Goal: Complete application form

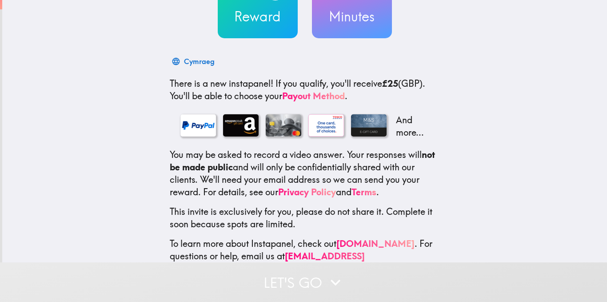
scroll to position [120, 0]
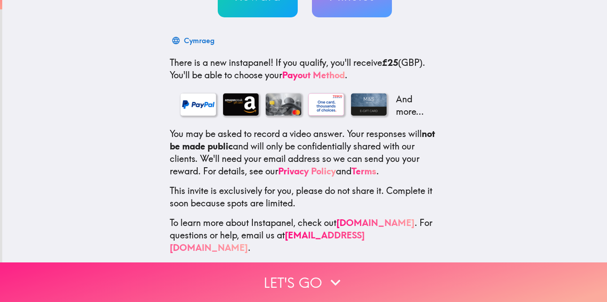
click at [313, 267] on button "Let's go" at bounding box center [303, 282] width 607 height 40
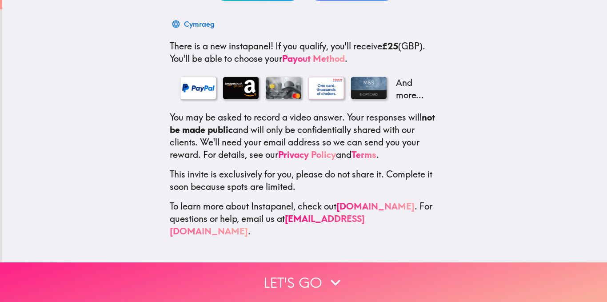
scroll to position [0, 0]
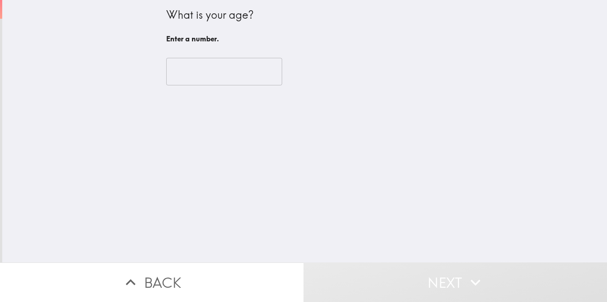
click at [187, 71] on input "number" at bounding box center [224, 72] width 116 height 28
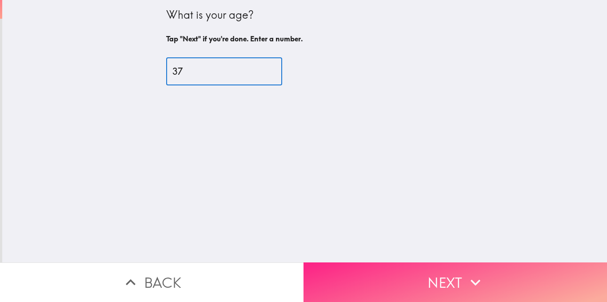
type input "37"
click at [354, 262] on button "Next" at bounding box center [454, 282] width 303 height 40
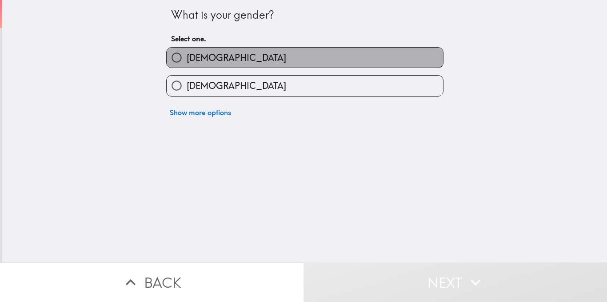
click at [218, 59] on label "[DEMOGRAPHIC_DATA]" at bounding box center [305, 58] width 276 height 20
click at [187, 59] on input "[DEMOGRAPHIC_DATA]" at bounding box center [177, 58] width 20 height 20
radio input "true"
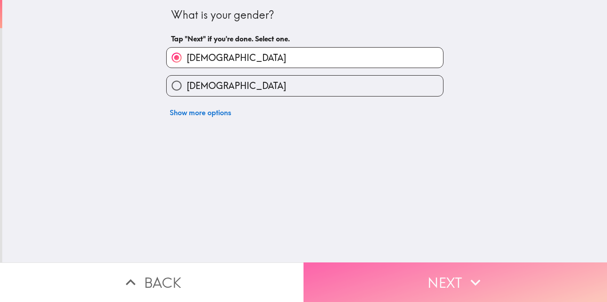
click at [408, 273] on button "Next" at bounding box center [454, 282] width 303 height 40
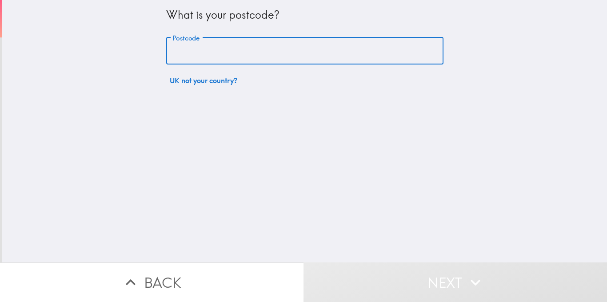
click at [293, 58] on input "Postcode" at bounding box center [304, 51] width 277 height 28
type input "TW9 1UB"
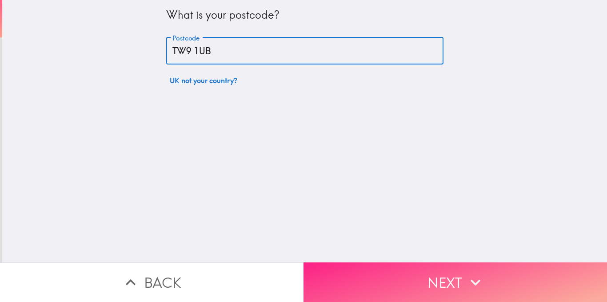
click at [385, 262] on button "Next" at bounding box center [454, 282] width 303 height 40
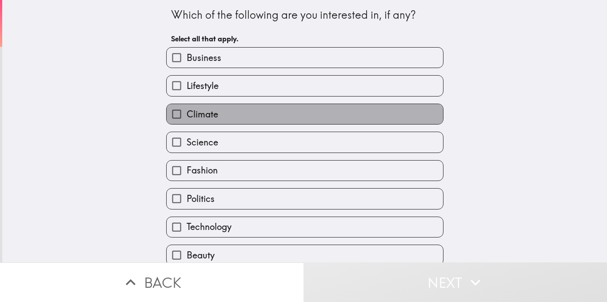
click at [234, 116] on label "Climate" at bounding box center [305, 114] width 276 height 20
click at [187, 116] on input "Climate" at bounding box center [177, 114] width 20 height 20
checkbox input "true"
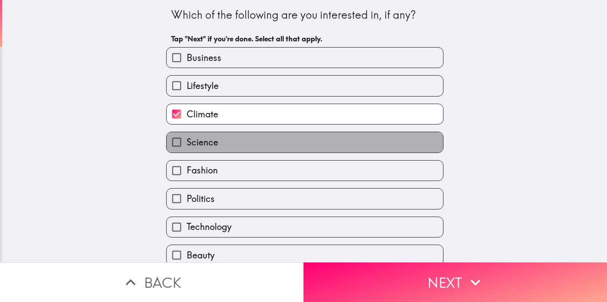
click at [238, 139] on label "Science" at bounding box center [305, 142] width 276 height 20
click at [187, 139] on input "Science" at bounding box center [177, 142] width 20 height 20
checkbox input "true"
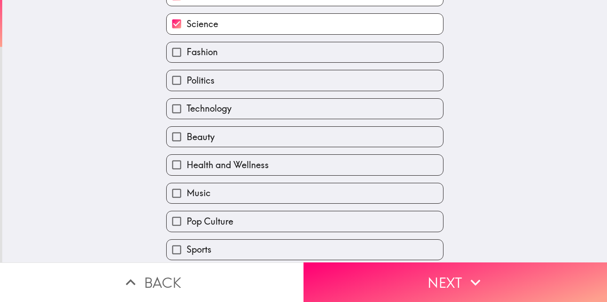
scroll to position [133, 0]
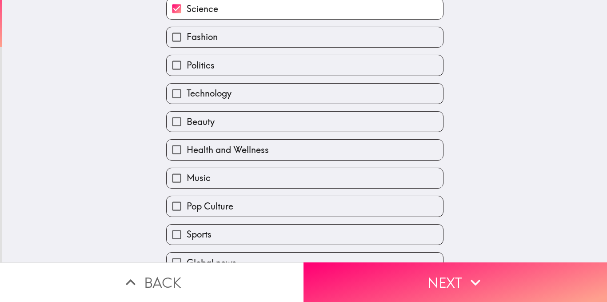
click at [244, 143] on label "Health and Wellness" at bounding box center [305, 149] width 276 height 20
click at [187, 143] on input "Health and Wellness" at bounding box center [177, 149] width 20 height 20
checkbox input "true"
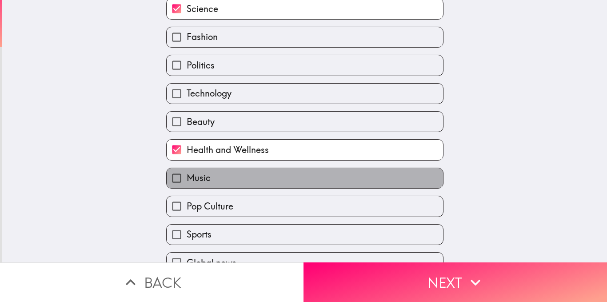
click at [221, 175] on label "Music" at bounding box center [305, 178] width 276 height 20
click at [187, 175] on input "Music" at bounding box center [177, 178] width 20 height 20
checkbox input "true"
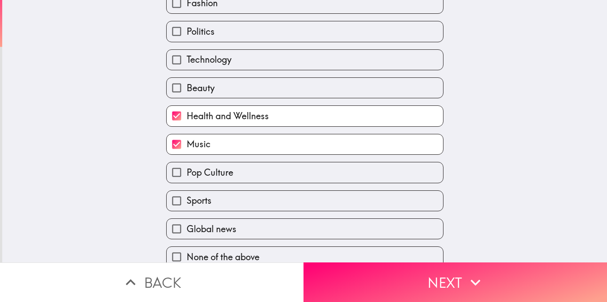
scroll to position [179, 0]
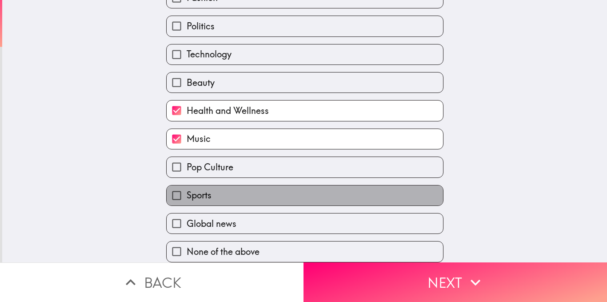
click at [229, 185] on label "Sports" at bounding box center [305, 195] width 276 height 20
click at [187, 185] on input "Sports" at bounding box center [177, 195] width 20 height 20
checkbox input "true"
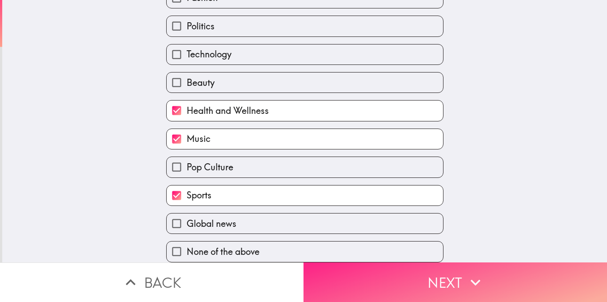
click at [332, 270] on button "Next" at bounding box center [454, 282] width 303 height 40
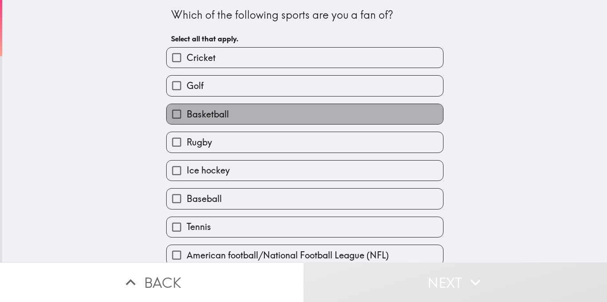
click at [250, 116] on label "Basketball" at bounding box center [305, 114] width 276 height 20
click at [187, 116] on input "Basketball" at bounding box center [177, 114] width 20 height 20
checkbox input "true"
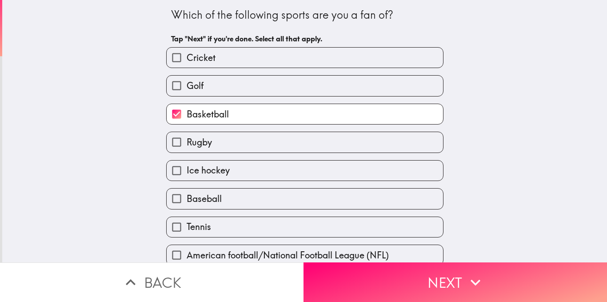
click at [229, 223] on label "Tennis" at bounding box center [305, 227] width 276 height 20
click at [187, 223] on input "Tennis" at bounding box center [177, 227] width 20 height 20
checkbox input "true"
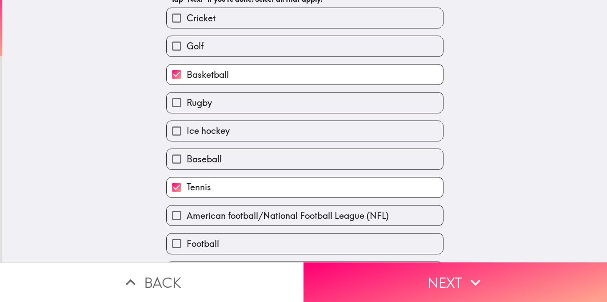
scroll to position [66, 0]
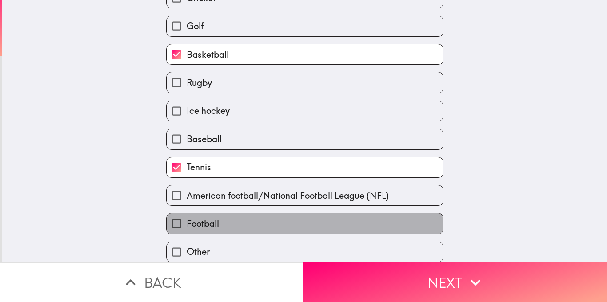
click at [226, 213] on label "Football" at bounding box center [305, 223] width 276 height 20
click at [187, 213] on input "Football" at bounding box center [177, 223] width 20 height 20
checkbox input "true"
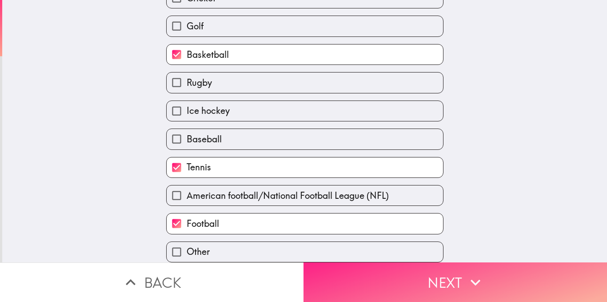
click at [328, 273] on button "Next" at bounding box center [454, 282] width 303 height 40
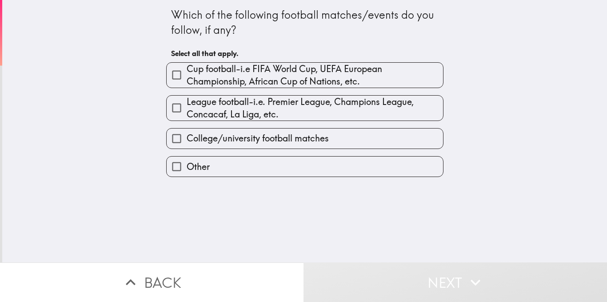
click at [223, 78] on span "Cup football-i.e FIFA World Cup, UEFA European Championship, African Cup of Nat…" at bounding box center [315, 75] width 256 height 25
click at [187, 78] on input "Cup football-i.e FIFA World Cup, UEFA European Championship, African Cup of Nat…" at bounding box center [177, 75] width 20 height 20
checkbox input "true"
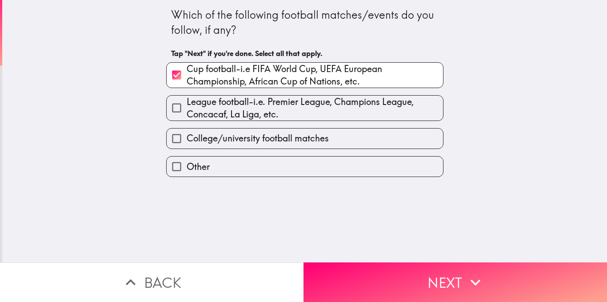
click at [211, 108] on span "League football-i.e. Premier League, Champions League, Concacaf, La Liga, etc." at bounding box center [315, 108] width 256 height 25
click at [187, 108] on input "League football-i.e. Premier League, Champions League, Concacaf, La Liga, etc." at bounding box center [177, 108] width 20 height 20
checkbox input "true"
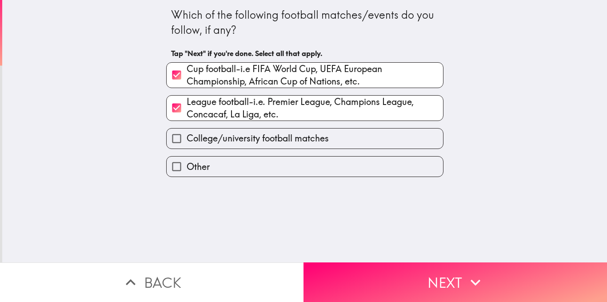
click at [205, 137] on span "College/university football matches" at bounding box center [258, 138] width 142 height 12
click at [187, 137] on input "College/university football matches" at bounding box center [177, 138] width 20 height 20
checkbox input "true"
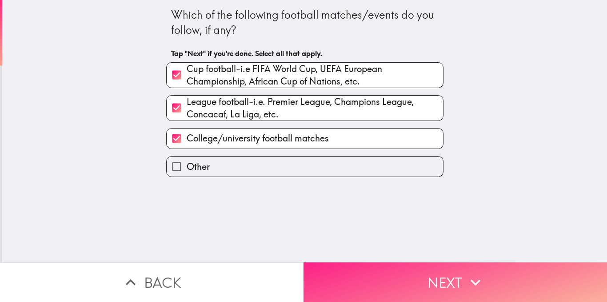
click at [330, 271] on button "Next" at bounding box center [454, 282] width 303 height 40
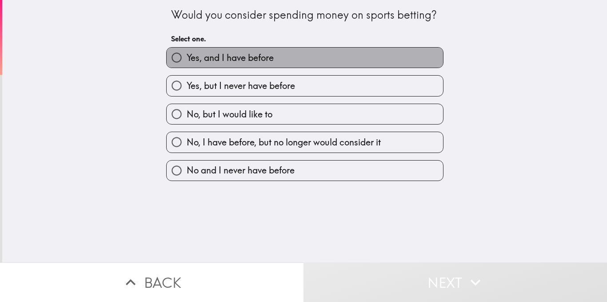
click at [221, 63] on span "Yes, and I have before" at bounding box center [230, 58] width 87 height 12
click at [187, 63] on input "Yes, and I have before" at bounding box center [177, 58] width 20 height 20
radio input "true"
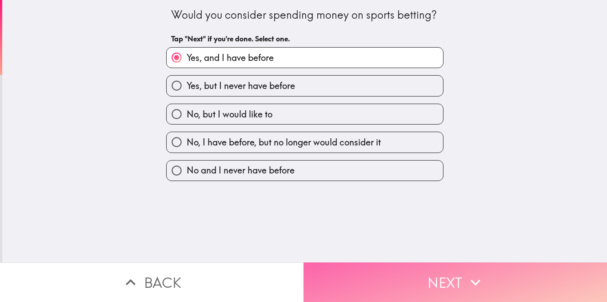
click at [329, 275] on button "Next" at bounding box center [454, 282] width 303 height 40
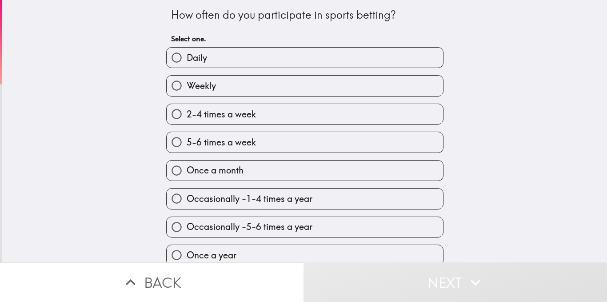
click at [237, 110] on span "2-4 times a week" at bounding box center [221, 114] width 69 height 12
click at [187, 110] on input "2-4 times a week" at bounding box center [177, 114] width 20 height 20
radio input "true"
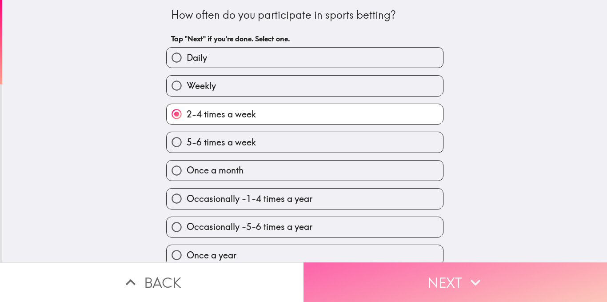
click at [369, 289] on button "Next" at bounding box center [454, 282] width 303 height 40
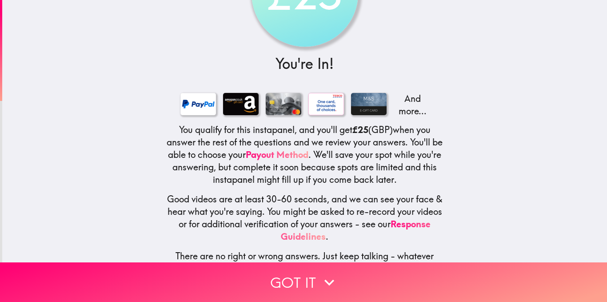
scroll to position [100, 0]
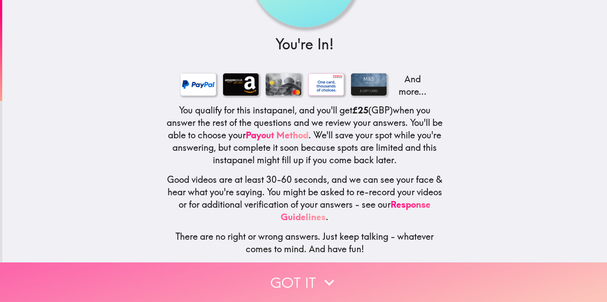
click at [363, 264] on button "Got it" at bounding box center [303, 282] width 607 height 40
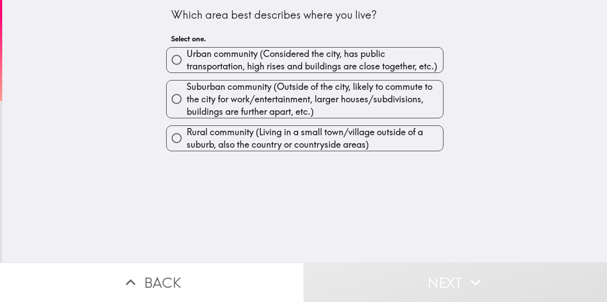
click at [230, 91] on span "Suburban community (Outside of the city, likely to commute to the city for work…" at bounding box center [315, 98] width 256 height 37
click at [187, 91] on input "Suburban community (Outside of the city, likely to commute to the city for work…" at bounding box center [177, 99] width 20 height 20
radio input "true"
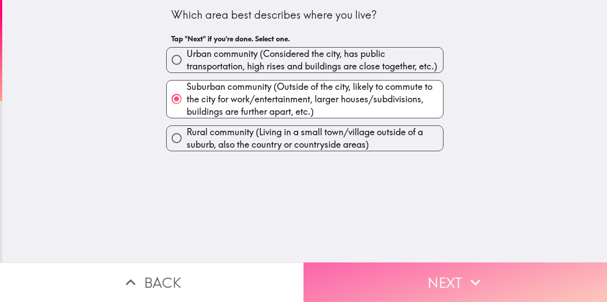
click at [358, 264] on button "Next" at bounding box center [454, 282] width 303 height 40
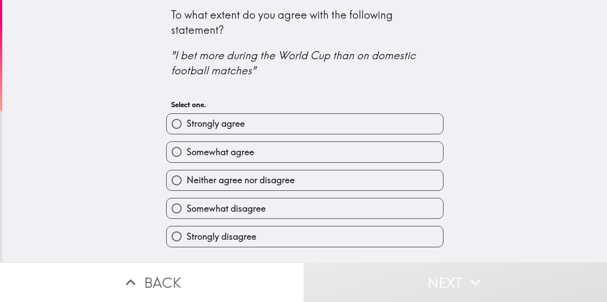
click at [261, 149] on label "Somewhat agree" at bounding box center [305, 152] width 276 height 20
click at [187, 149] on input "Somewhat agree" at bounding box center [177, 152] width 20 height 20
radio input "true"
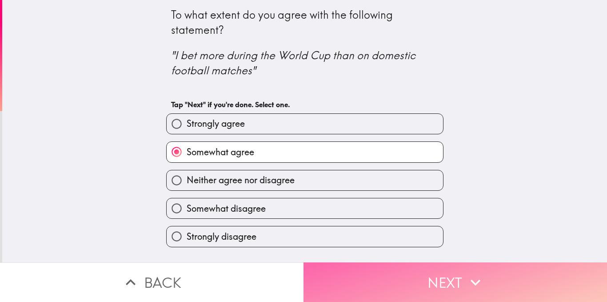
click at [390, 267] on button "Next" at bounding box center [454, 282] width 303 height 40
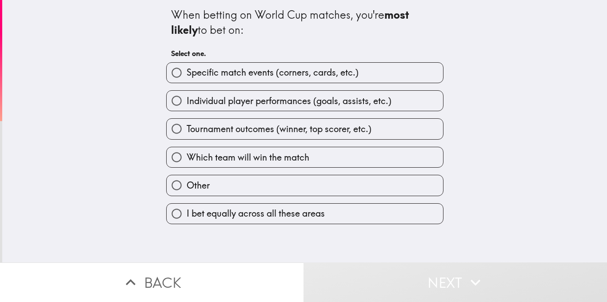
click at [299, 153] on span "Which team will win the match" at bounding box center [248, 157] width 123 height 12
click at [187, 153] on input "Which team will win the match" at bounding box center [177, 157] width 20 height 20
radio input "true"
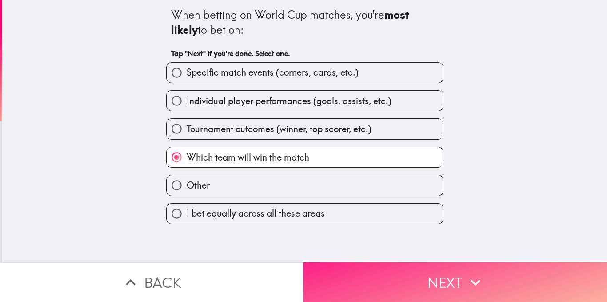
click at [379, 274] on button "Next" at bounding box center [454, 282] width 303 height 40
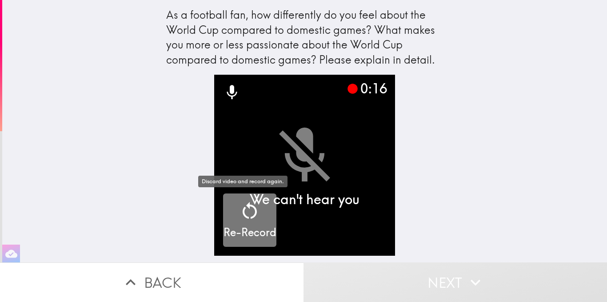
click at [251, 205] on icon "button" at bounding box center [249, 210] width 21 height 21
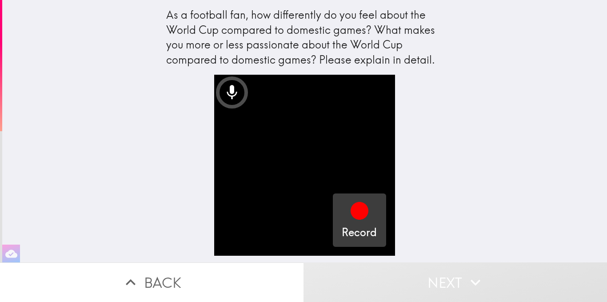
click at [361, 216] on icon "button" at bounding box center [359, 210] width 21 height 21
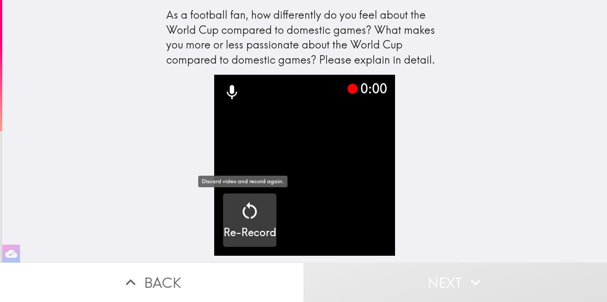
click at [244, 224] on div "button" at bounding box center [249, 212] width 21 height 25
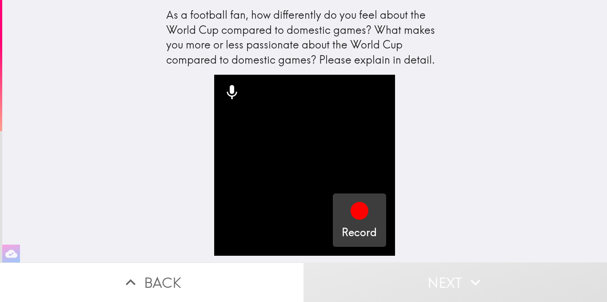
click at [359, 220] on icon "button" at bounding box center [359, 210] width 21 height 21
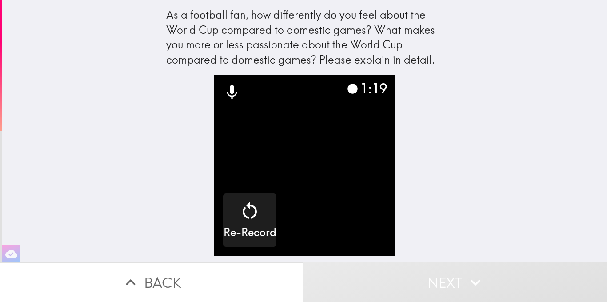
click at [312, 174] on video "button" at bounding box center [304, 165] width 181 height 181
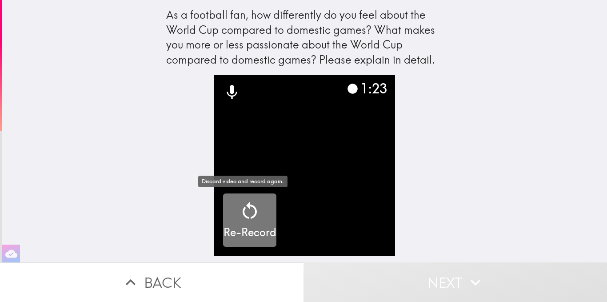
click at [223, 207] on div "Re-Record" at bounding box center [249, 220] width 53 height 40
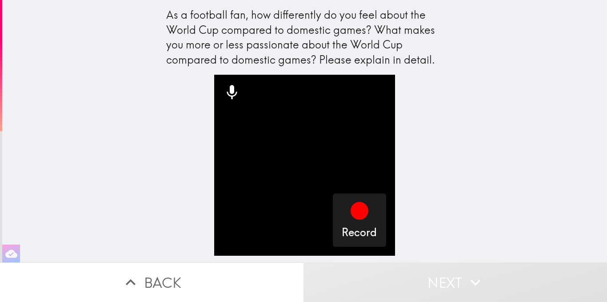
click at [227, 92] on icon at bounding box center [232, 92] width 10 height 14
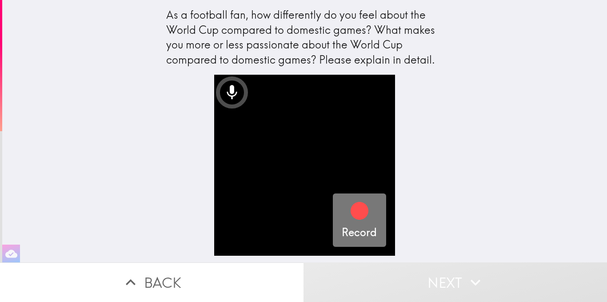
click at [349, 211] on icon "button" at bounding box center [359, 210] width 21 height 21
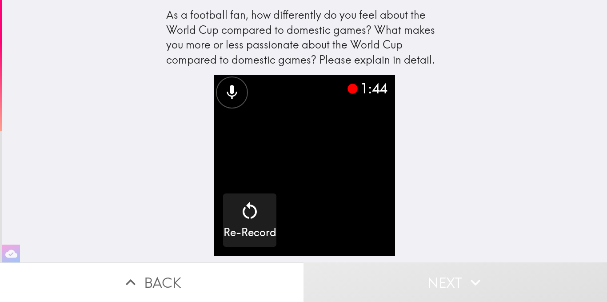
click at [348, 85] on icon at bounding box center [353, 89] width 10 height 10
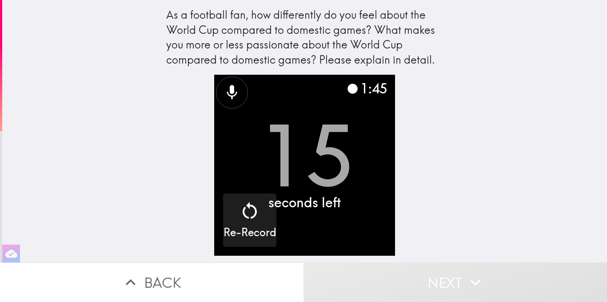
click at [348, 89] on icon at bounding box center [353, 89] width 10 height 10
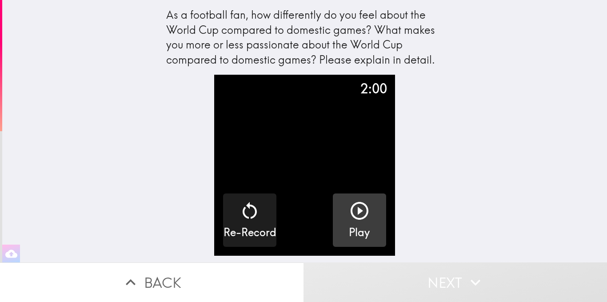
click at [349, 210] on icon "button" at bounding box center [359, 210] width 21 height 21
click at [318, 168] on video "button" at bounding box center [304, 165] width 181 height 181
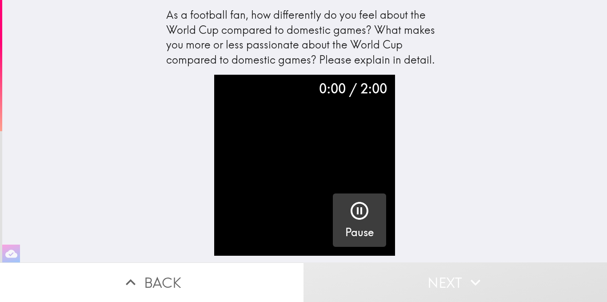
click at [318, 168] on video "button" at bounding box center [304, 165] width 181 height 181
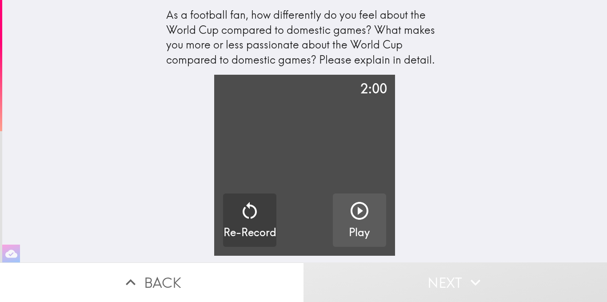
click at [318, 168] on video "button" at bounding box center [304, 165] width 181 height 181
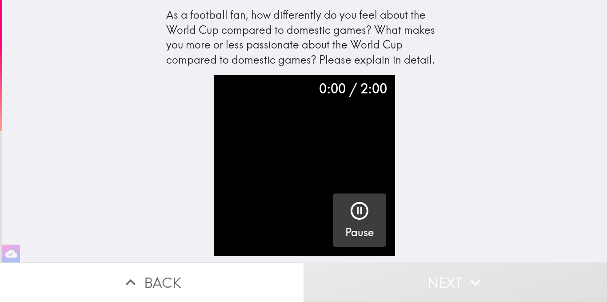
click at [318, 168] on video "button" at bounding box center [304, 165] width 181 height 181
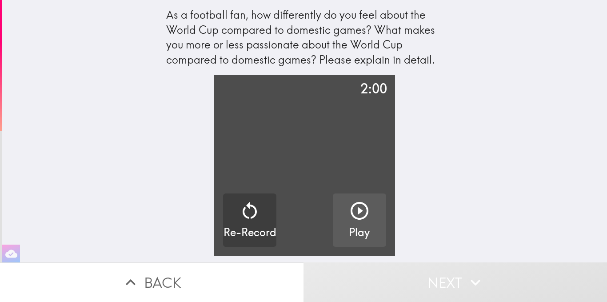
click at [308, 173] on video "button" at bounding box center [304, 165] width 181 height 181
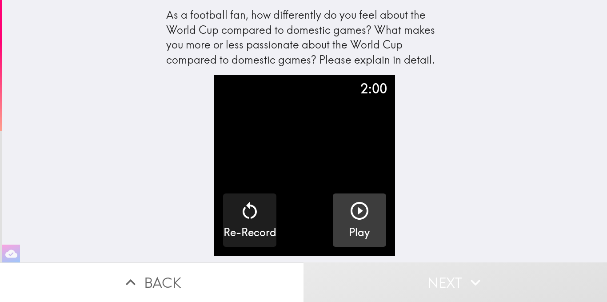
click at [308, 173] on video "button" at bounding box center [304, 165] width 181 height 181
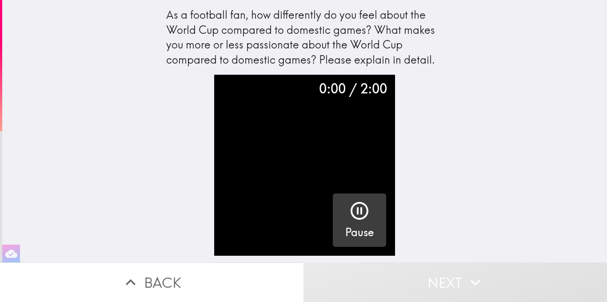
click at [308, 173] on video "button" at bounding box center [304, 165] width 181 height 181
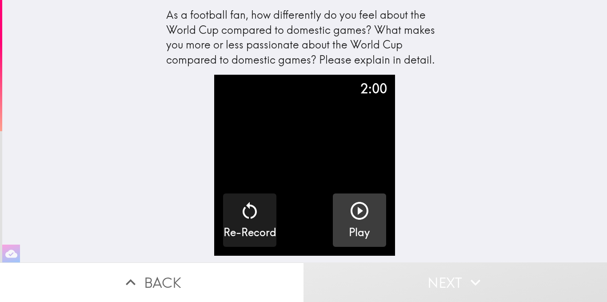
click at [299, 163] on video "button" at bounding box center [304, 165] width 181 height 181
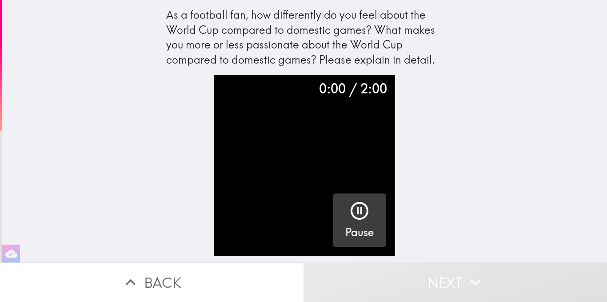
click at [299, 163] on video "button" at bounding box center [304, 165] width 181 height 181
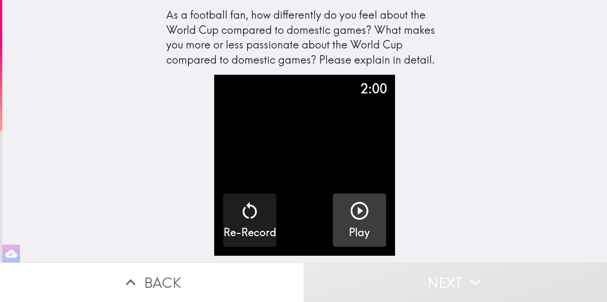
click at [299, 163] on video "button" at bounding box center [304, 165] width 181 height 181
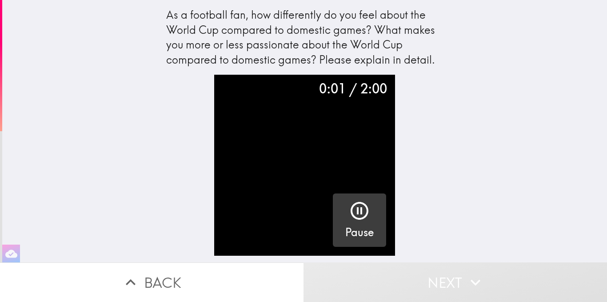
click at [303, 226] on video "button" at bounding box center [304, 165] width 181 height 181
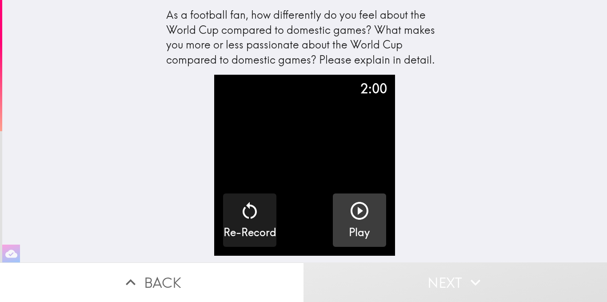
click at [468, 272] on icon "button" at bounding box center [476, 282] width 20 height 20
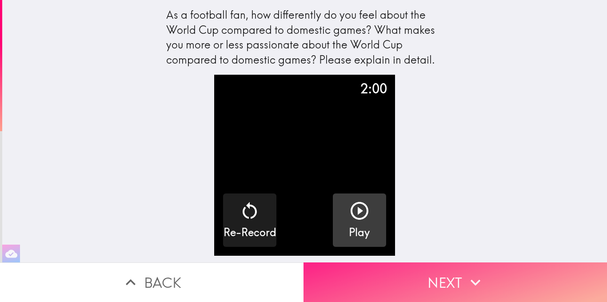
click at [466, 272] on icon "button" at bounding box center [476, 282] width 20 height 20
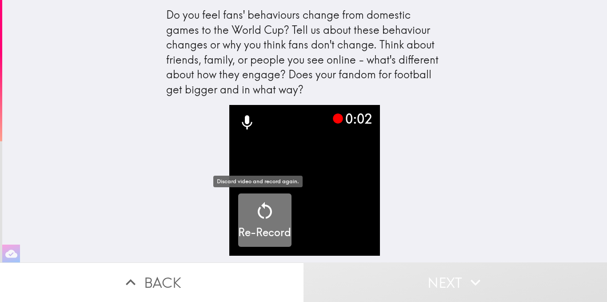
click at [254, 214] on icon "button" at bounding box center [264, 210] width 21 height 21
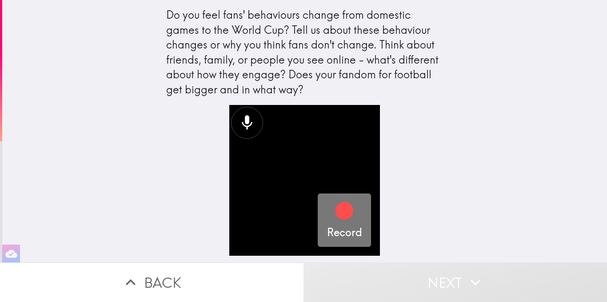
click at [334, 206] on icon "button" at bounding box center [344, 210] width 21 height 21
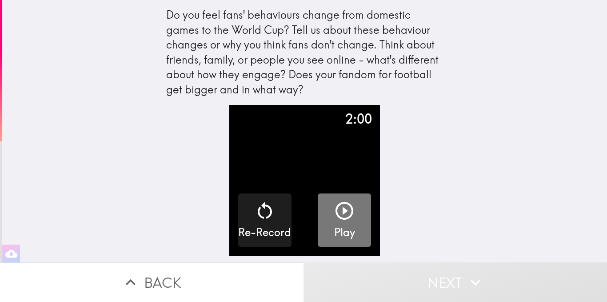
click at [334, 204] on icon "button" at bounding box center [344, 210] width 21 height 21
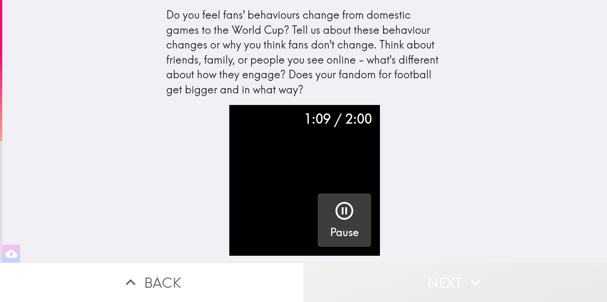
click at [431, 272] on button "Next" at bounding box center [454, 282] width 303 height 40
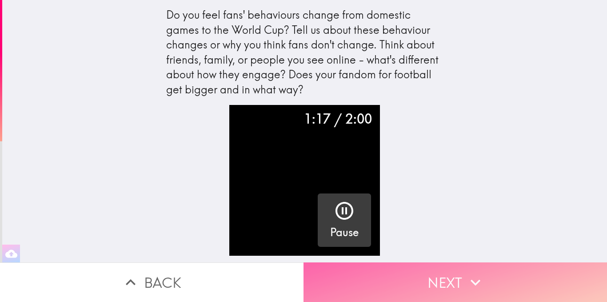
click at [431, 272] on button "Next" at bounding box center [454, 282] width 303 height 40
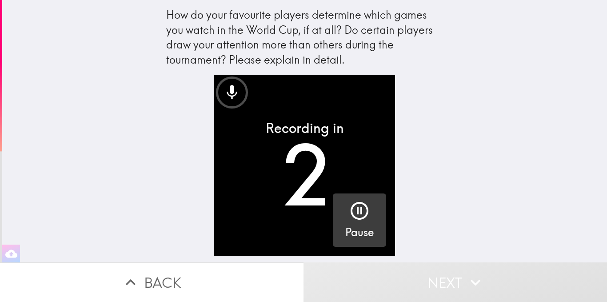
click at [349, 224] on div "button" at bounding box center [359, 212] width 21 height 25
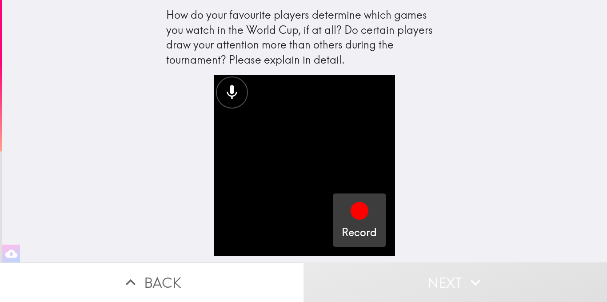
click at [349, 223] on div "button" at bounding box center [359, 212] width 21 height 25
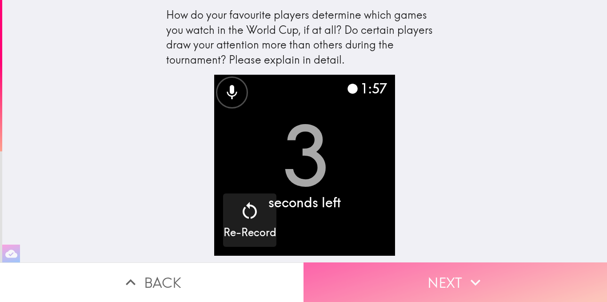
click at [375, 270] on button "Next" at bounding box center [454, 282] width 303 height 40
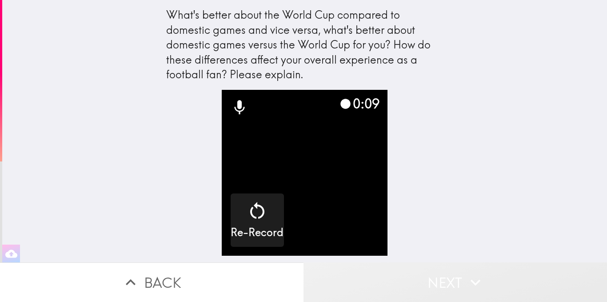
click at [387, 265] on button "Next" at bounding box center [454, 282] width 303 height 40
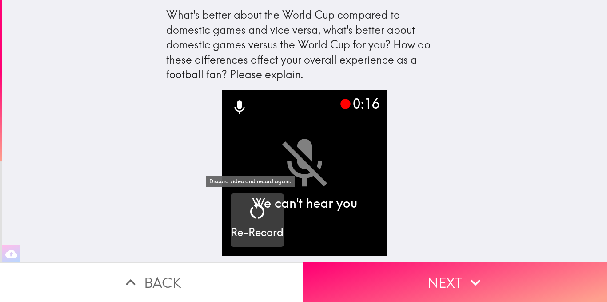
click at [253, 226] on h5 "Re-Record" at bounding box center [257, 232] width 53 height 15
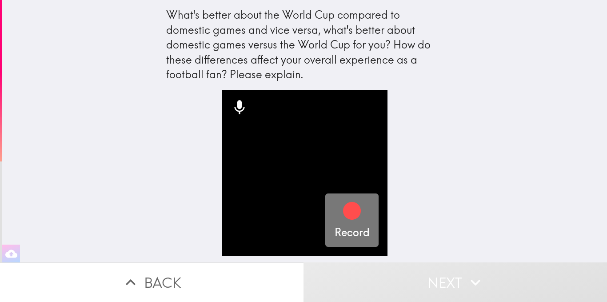
click at [345, 218] on icon "button" at bounding box center [352, 211] width 18 height 18
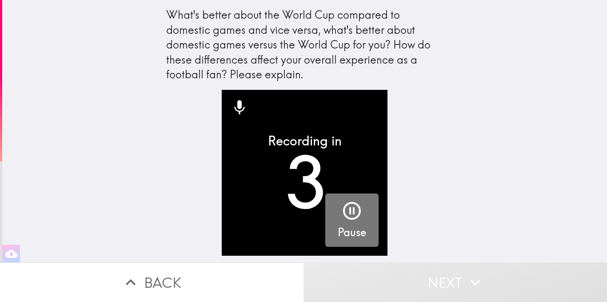
click at [345, 218] on icon "button" at bounding box center [352, 211] width 18 height 18
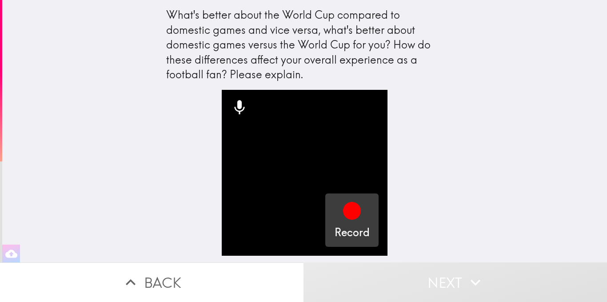
click at [341, 215] on icon "button" at bounding box center [351, 210] width 21 height 21
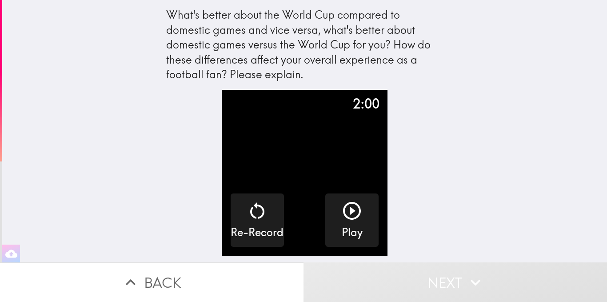
click at [437, 270] on button "Next" at bounding box center [454, 282] width 303 height 40
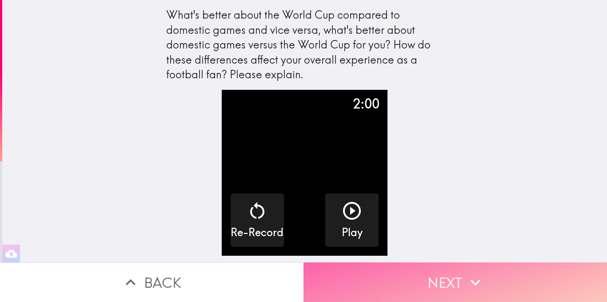
click at [437, 270] on button "Next" at bounding box center [454, 282] width 303 height 40
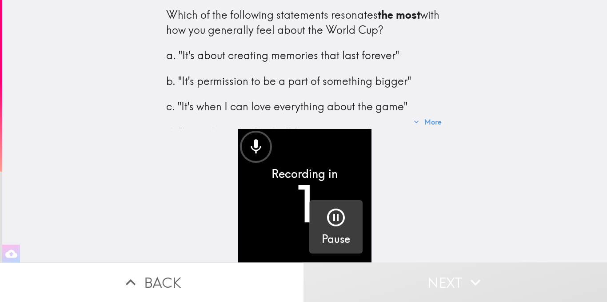
click at [327, 214] on icon "button" at bounding box center [336, 217] width 18 height 18
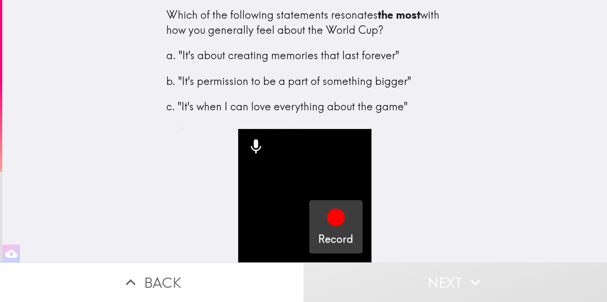
click at [329, 213] on icon "button" at bounding box center [336, 217] width 18 height 18
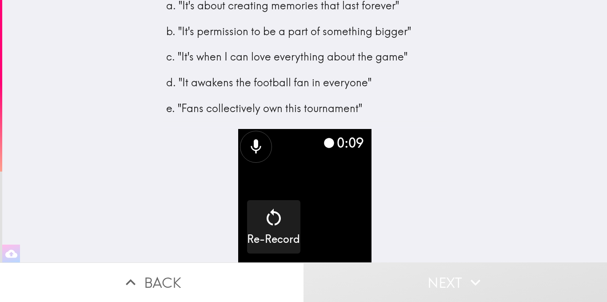
scroll to position [44, 0]
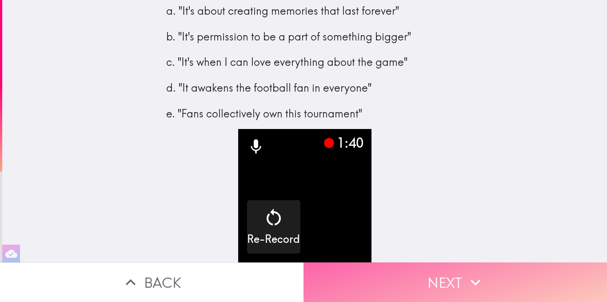
click at [418, 273] on button "Next" at bounding box center [454, 282] width 303 height 40
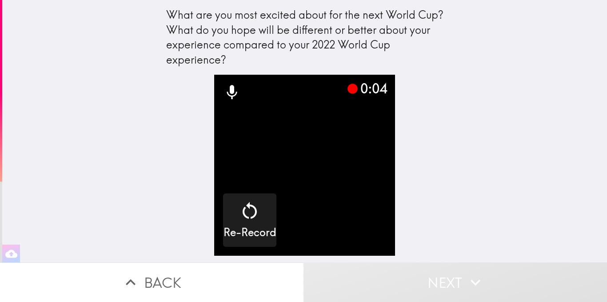
click at [357, 213] on video "button" at bounding box center [304, 165] width 181 height 181
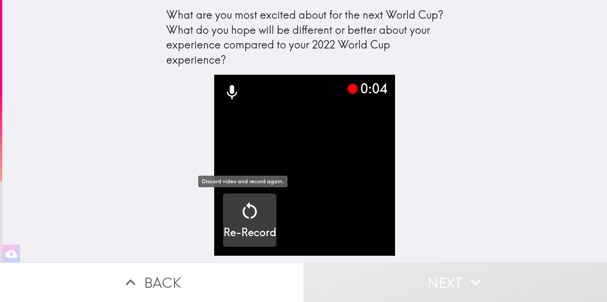
click at [249, 217] on icon "button" at bounding box center [249, 210] width 21 height 21
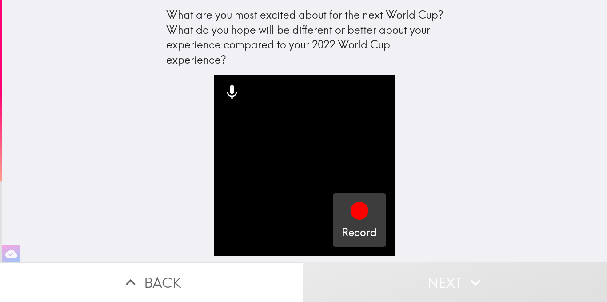
click at [362, 214] on icon "button" at bounding box center [359, 210] width 21 height 21
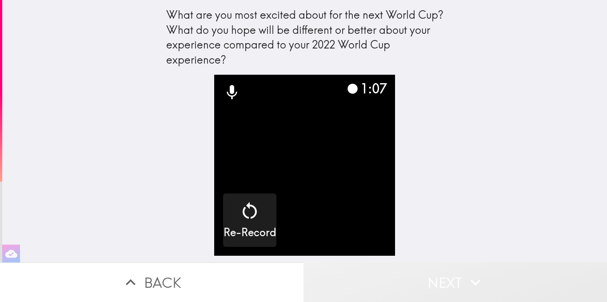
click at [502, 270] on button "Next" at bounding box center [454, 282] width 303 height 40
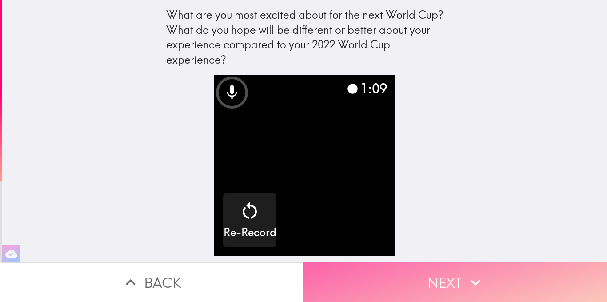
click at [502, 270] on button "Next" at bounding box center [454, 282] width 303 height 40
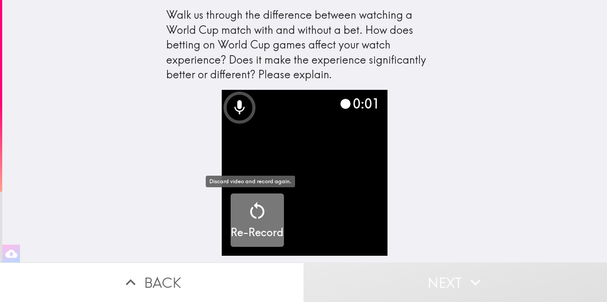
click at [267, 218] on div "Re-Record" at bounding box center [257, 220] width 53 height 40
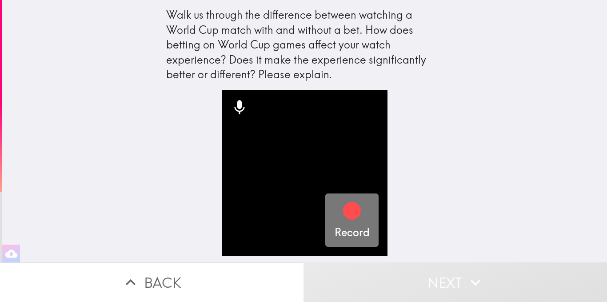
click at [343, 215] on icon "button" at bounding box center [352, 211] width 18 height 18
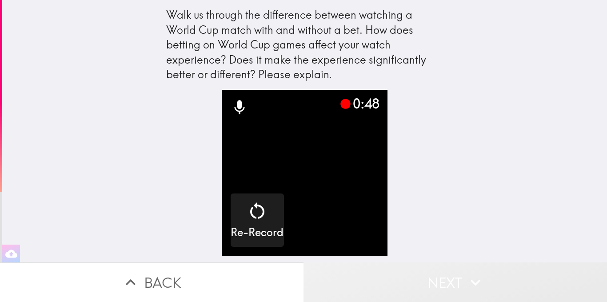
click at [371, 271] on button "Next" at bounding box center [454, 282] width 303 height 40
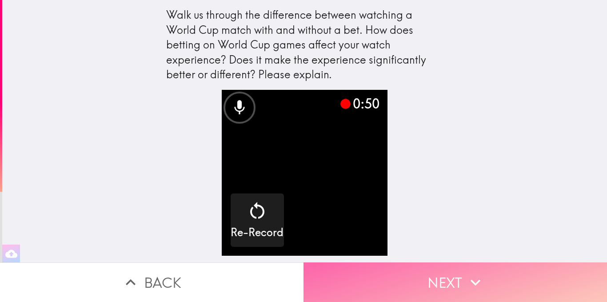
click at [371, 271] on button "Next" at bounding box center [454, 282] width 303 height 40
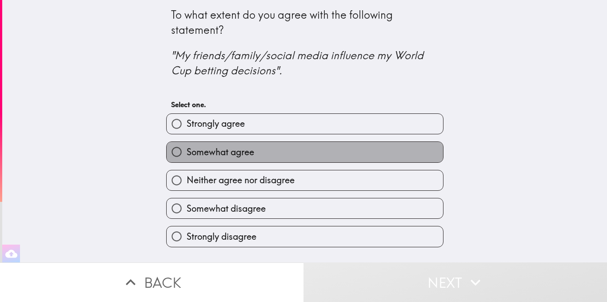
click at [246, 152] on span "Somewhat agree" at bounding box center [221, 152] width 68 height 12
click at [187, 152] on input "Somewhat agree" at bounding box center [177, 152] width 20 height 20
radio input "true"
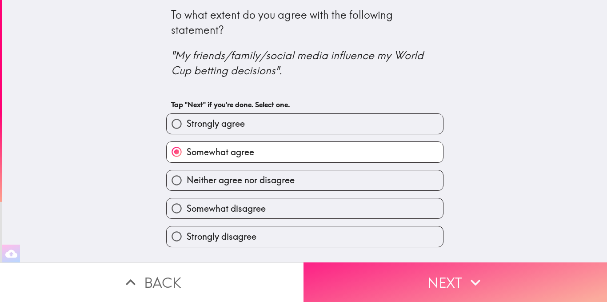
click at [350, 276] on button "Next" at bounding box center [454, 282] width 303 height 40
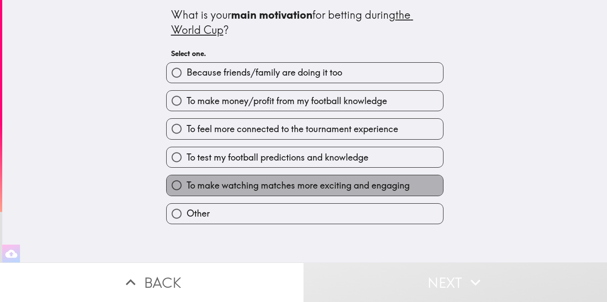
click at [294, 182] on span "To make watching matches more exciting and engaging" at bounding box center [298, 185] width 223 height 12
click at [187, 182] on input "To make watching matches more exciting and engaging" at bounding box center [177, 185] width 20 height 20
radio input "true"
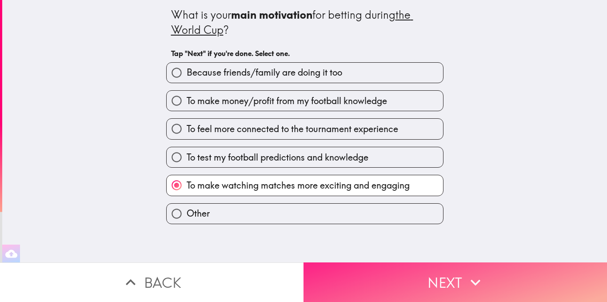
click at [432, 267] on button "Next" at bounding box center [454, 282] width 303 height 40
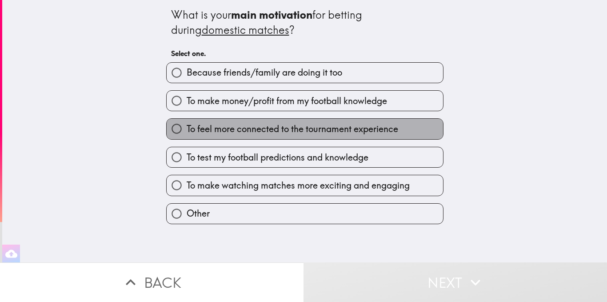
click at [344, 132] on span "To feel more connected to the tournament experience" at bounding box center [292, 129] width 211 height 12
click at [187, 132] on input "To feel more connected to the tournament experience" at bounding box center [177, 129] width 20 height 20
radio input "true"
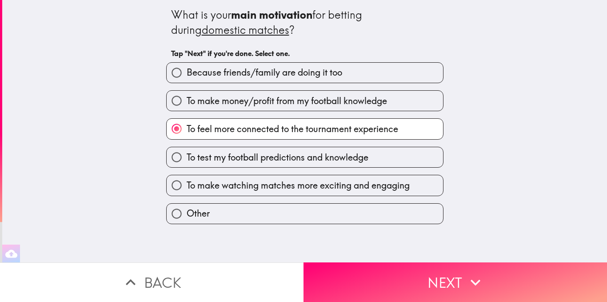
click at [340, 152] on span "To test my football predictions and knowledge" at bounding box center [278, 157] width 182 height 12
click at [187, 152] on input "To test my football predictions and knowledge" at bounding box center [177, 157] width 20 height 20
radio input "true"
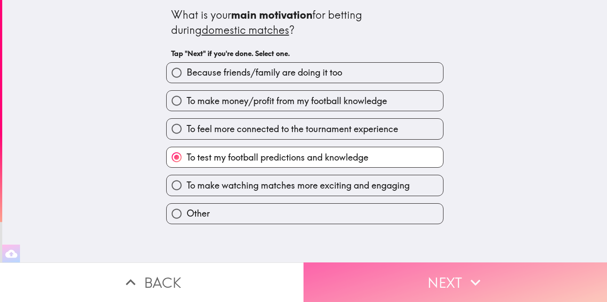
click at [377, 274] on button "Next" at bounding box center [454, 282] width 303 height 40
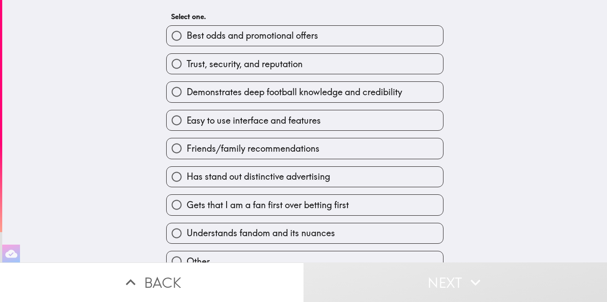
scroll to position [53, 0]
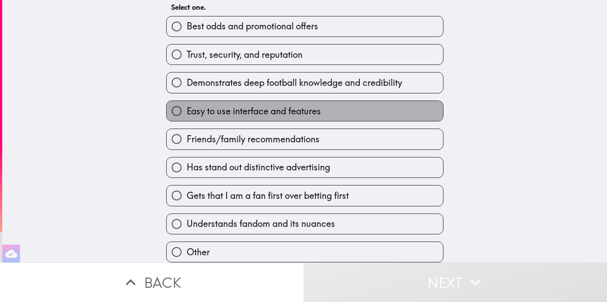
click at [302, 109] on span "Easy to use interface and features" at bounding box center [254, 111] width 134 height 12
click at [187, 109] on input "Easy to use interface and features" at bounding box center [177, 111] width 20 height 20
radio input "true"
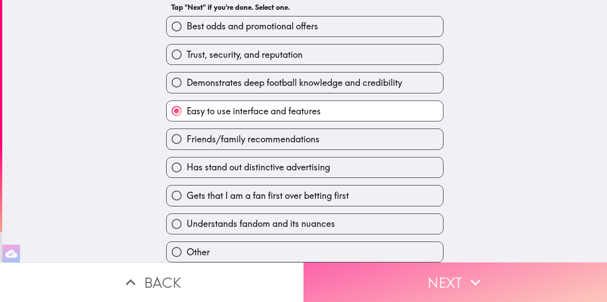
click at [409, 280] on button "Next" at bounding box center [454, 282] width 303 height 40
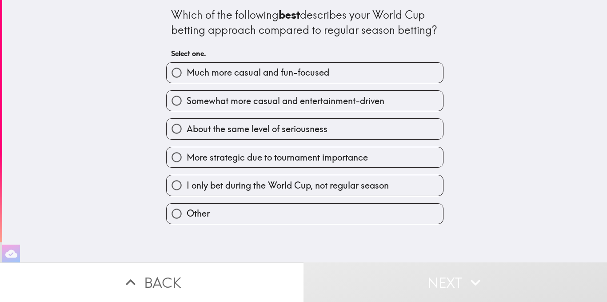
click at [293, 97] on span "Somewhat more casual and entertainment-driven" at bounding box center [286, 101] width 198 height 12
click at [187, 97] on input "Somewhat more casual and entertainment-driven" at bounding box center [177, 101] width 20 height 20
radio input "true"
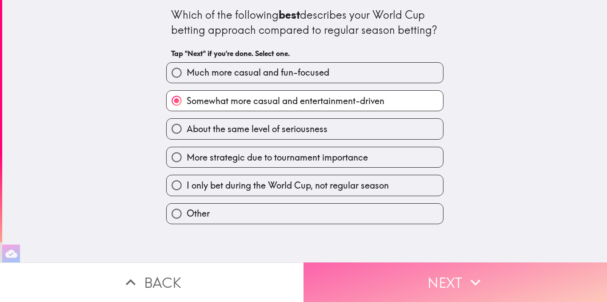
click at [417, 268] on button "Next" at bounding box center [454, 282] width 303 height 40
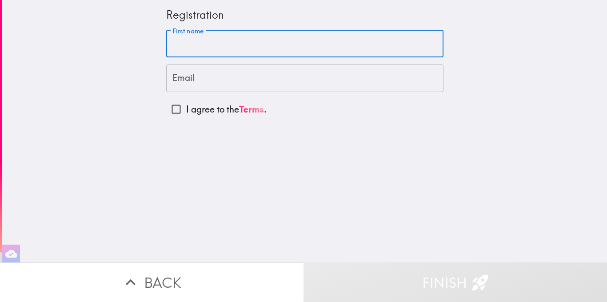
click at [264, 43] on input "First name" at bounding box center [304, 44] width 277 height 28
type input "[PERSON_NAME]"
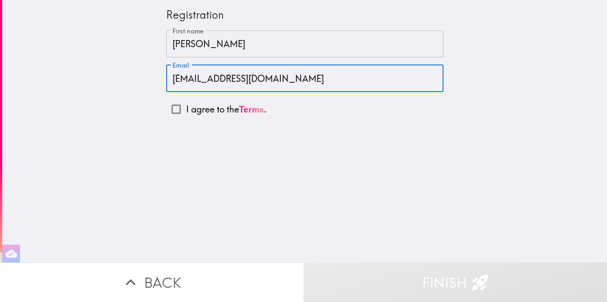
type input "[EMAIL_ADDRESS][DOMAIN_NAME]"
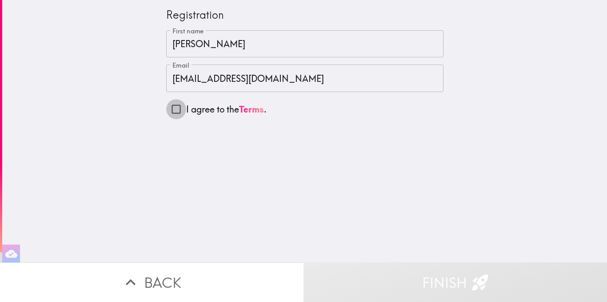
click at [166, 99] on input "I agree to the Terms ." at bounding box center [176, 109] width 20 height 20
checkbox input "true"
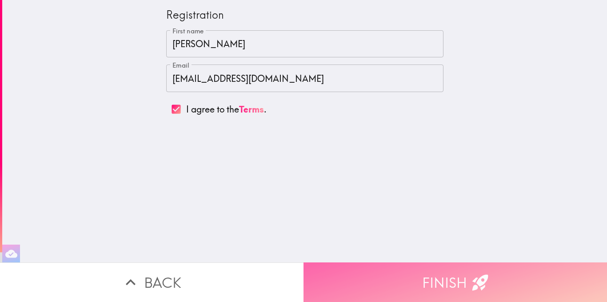
click at [392, 262] on button "Finish" at bounding box center [454, 282] width 303 height 40
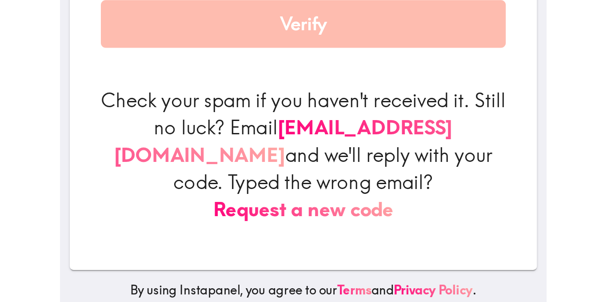
scroll to position [33, 0]
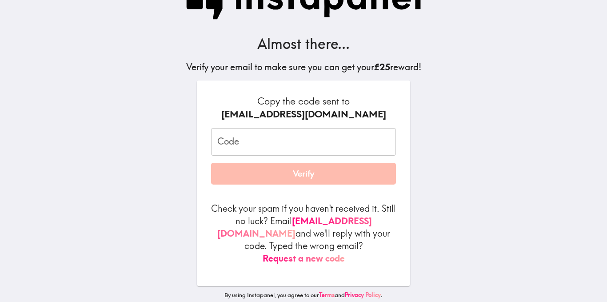
click at [337, 252] on button "Request a new code" at bounding box center [304, 258] width 82 height 12
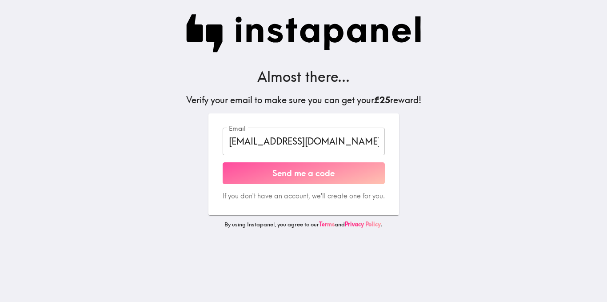
click at [315, 169] on button "Send me a code" at bounding box center [304, 173] width 162 height 22
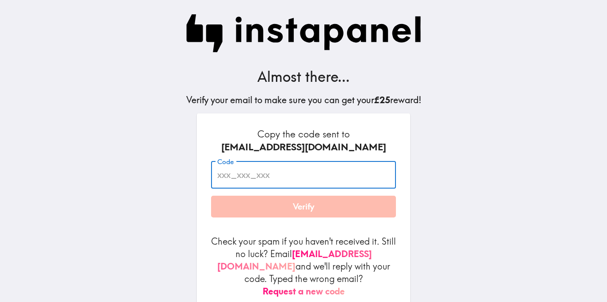
click at [276, 182] on input "Code" at bounding box center [303, 175] width 185 height 28
paste input "mGK_6HB_jKK"
type input "mGK_6HB_jKK"
click at [283, 207] on button "Verify" at bounding box center [303, 206] width 185 height 22
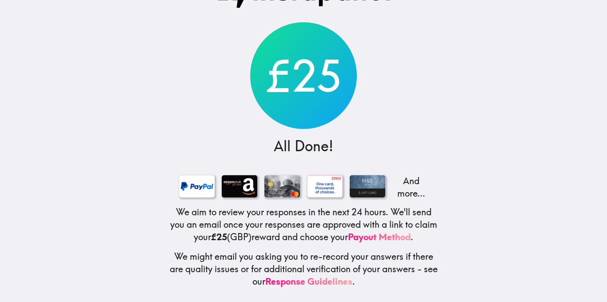
scroll to position [41, 0]
